Goal: Transaction & Acquisition: Register for event/course

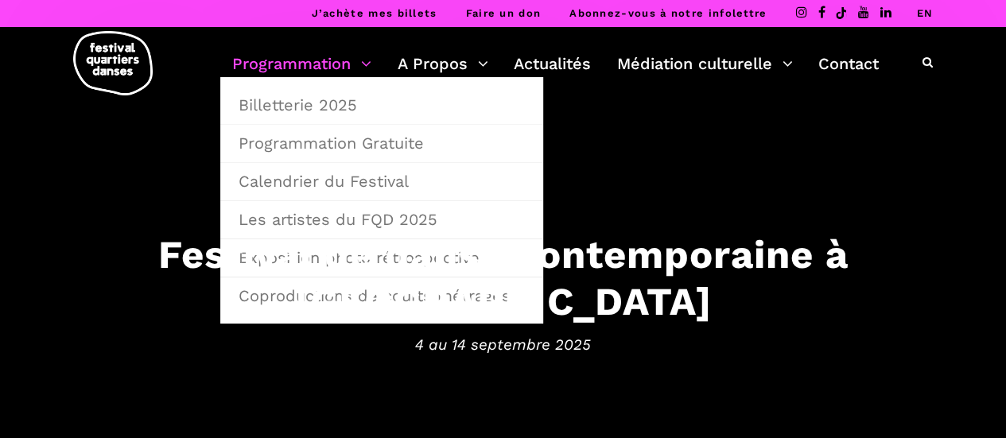
click at [297, 52] on link "Programmation" at bounding box center [301, 63] width 139 height 27
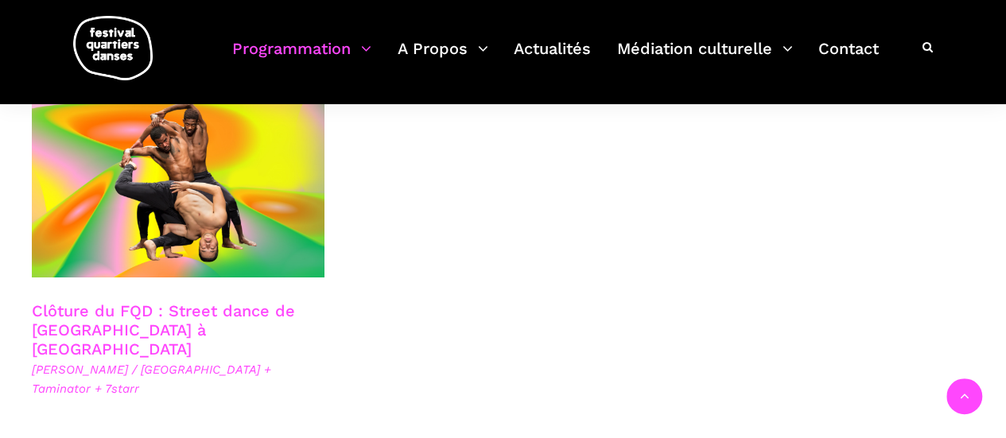
scroll to position [2789, 0]
click at [73, 302] on link "Clôture du FQD : Street dance de [GEOGRAPHIC_DATA] à [GEOGRAPHIC_DATA]" at bounding box center [163, 330] width 263 height 57
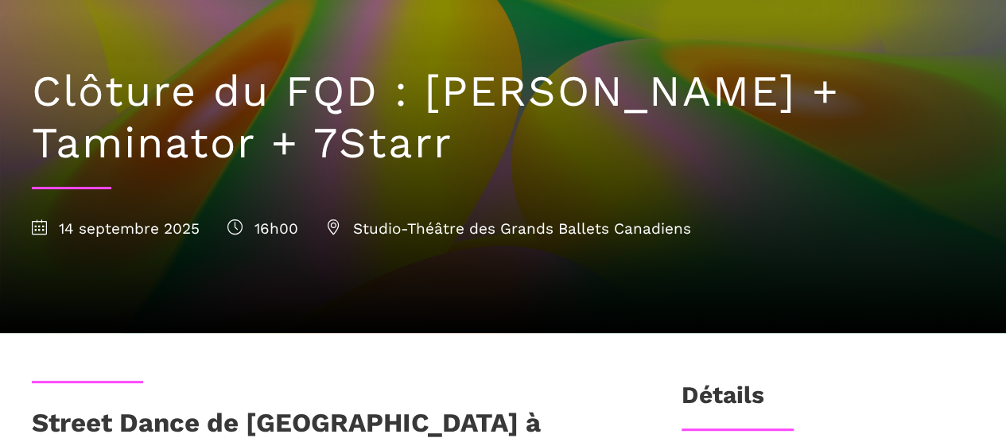
scroll to position [145, 0]
